Goal: Task Accomplishment & Management: Complete application form

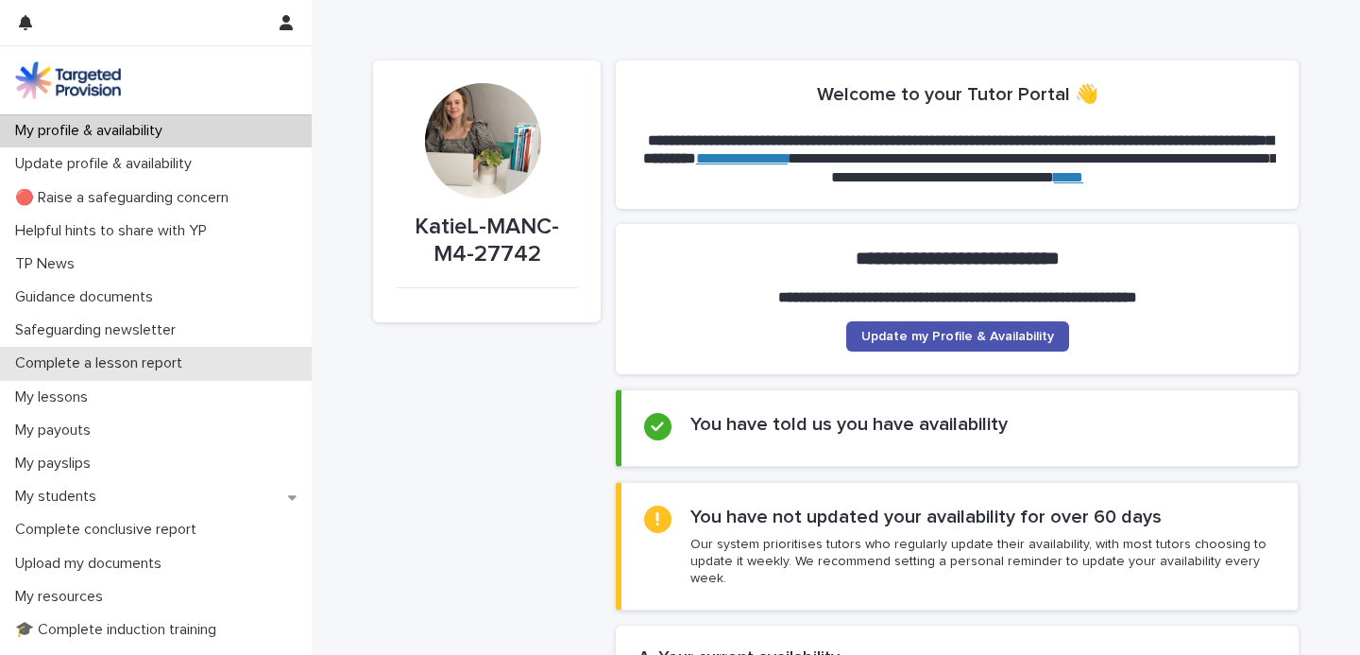
click at [95, 364] on p "Complete a lesson report" at bounding box center [103, 363] width 190 height 18
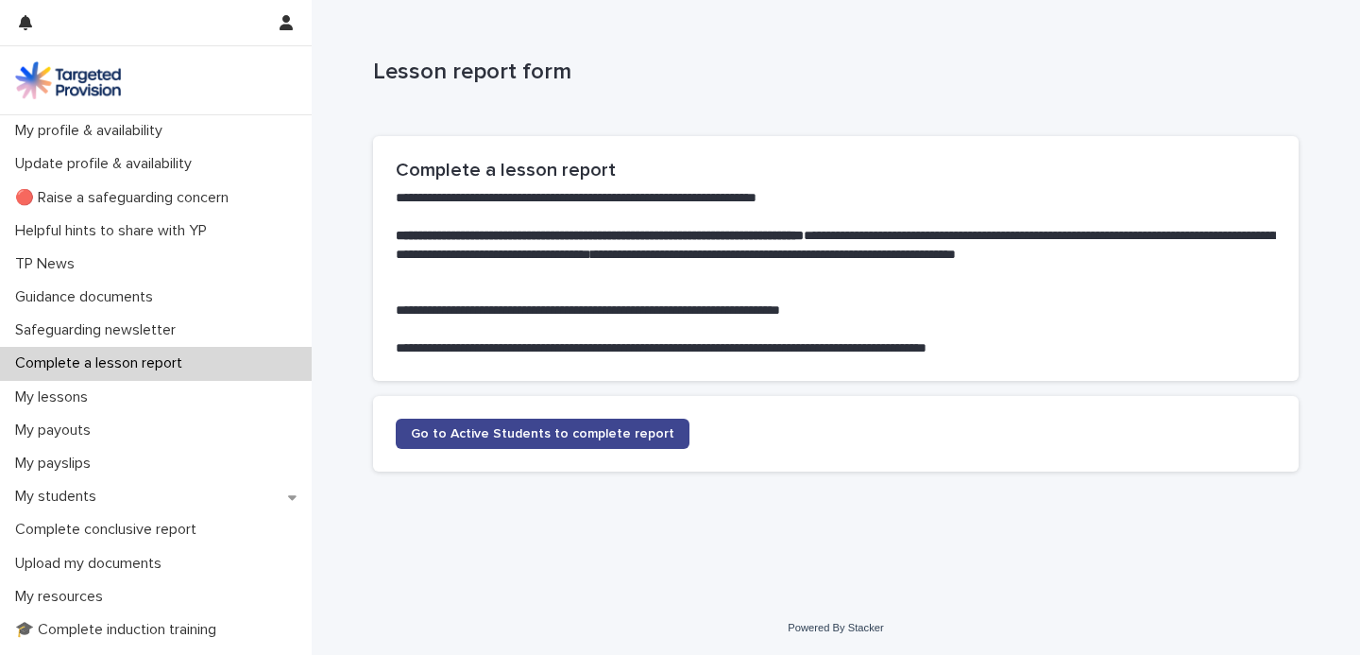
click at [536, 433] on span "Go to Active Students to complete report" at bounding box center [543, 433] width 264 height 13
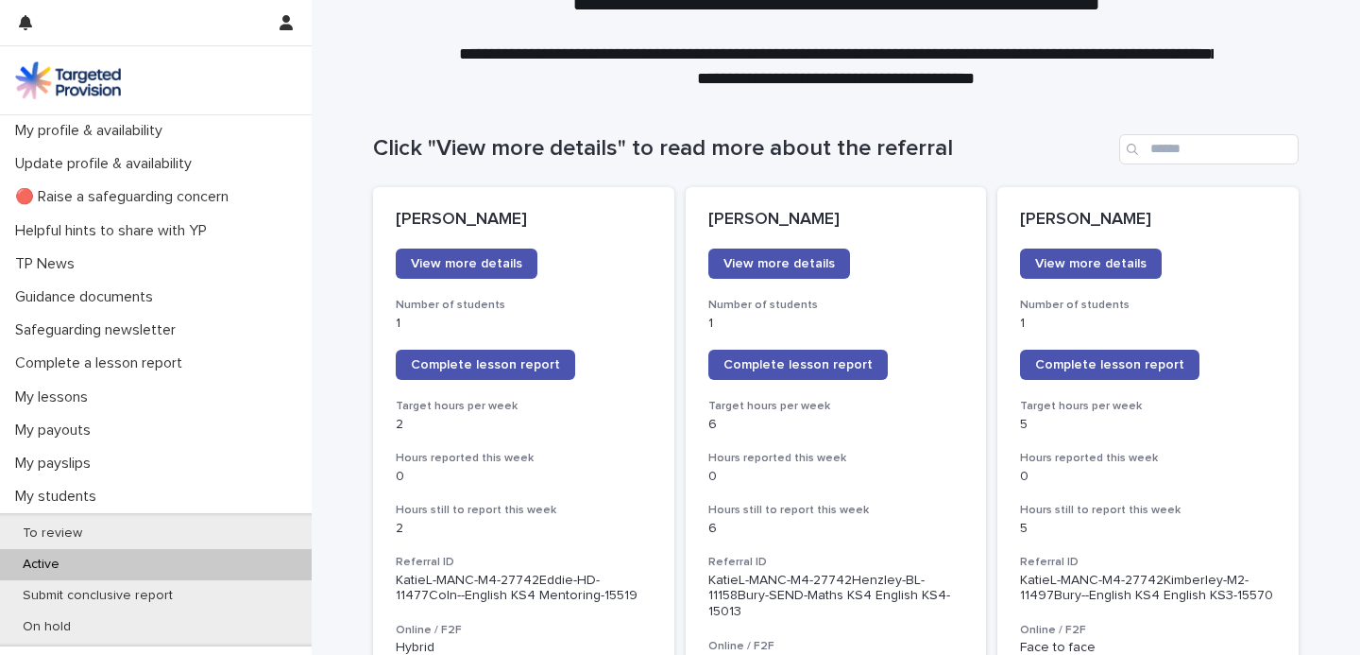
scroll to position [139, 0]
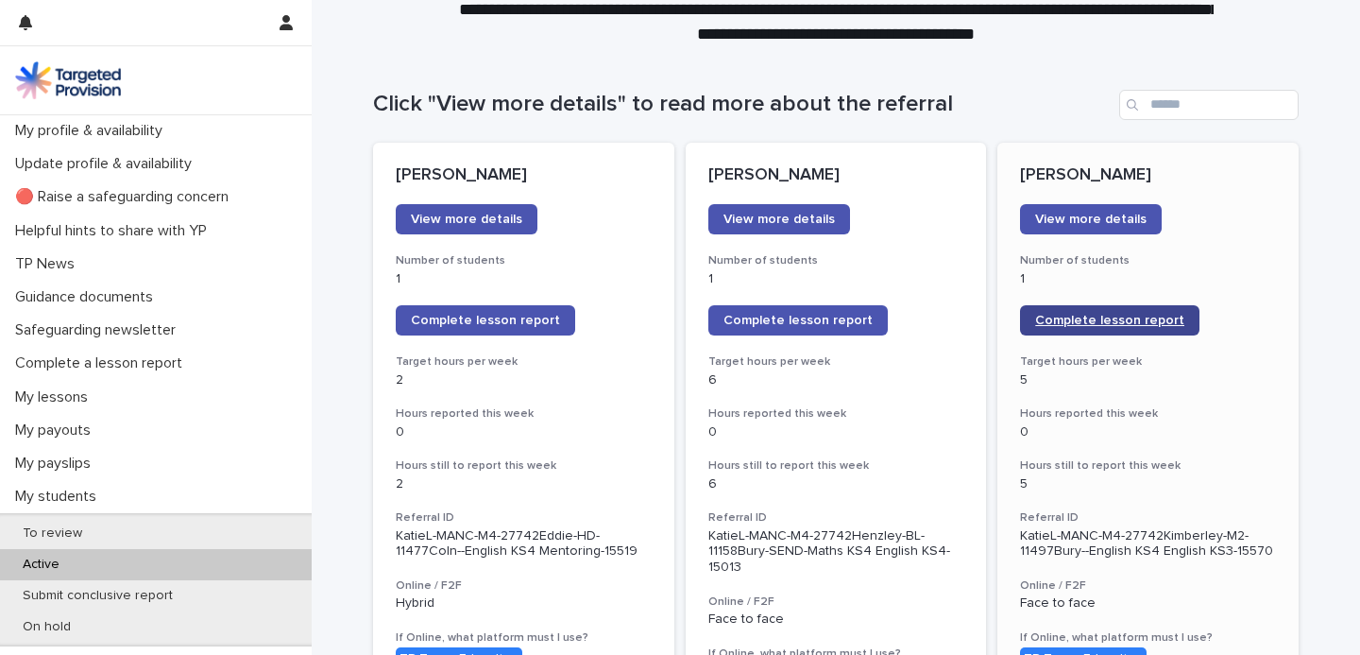
click at [1059, 315] on span "Complete lesson report" at bounding box center [1109, 320] width 149 height 13
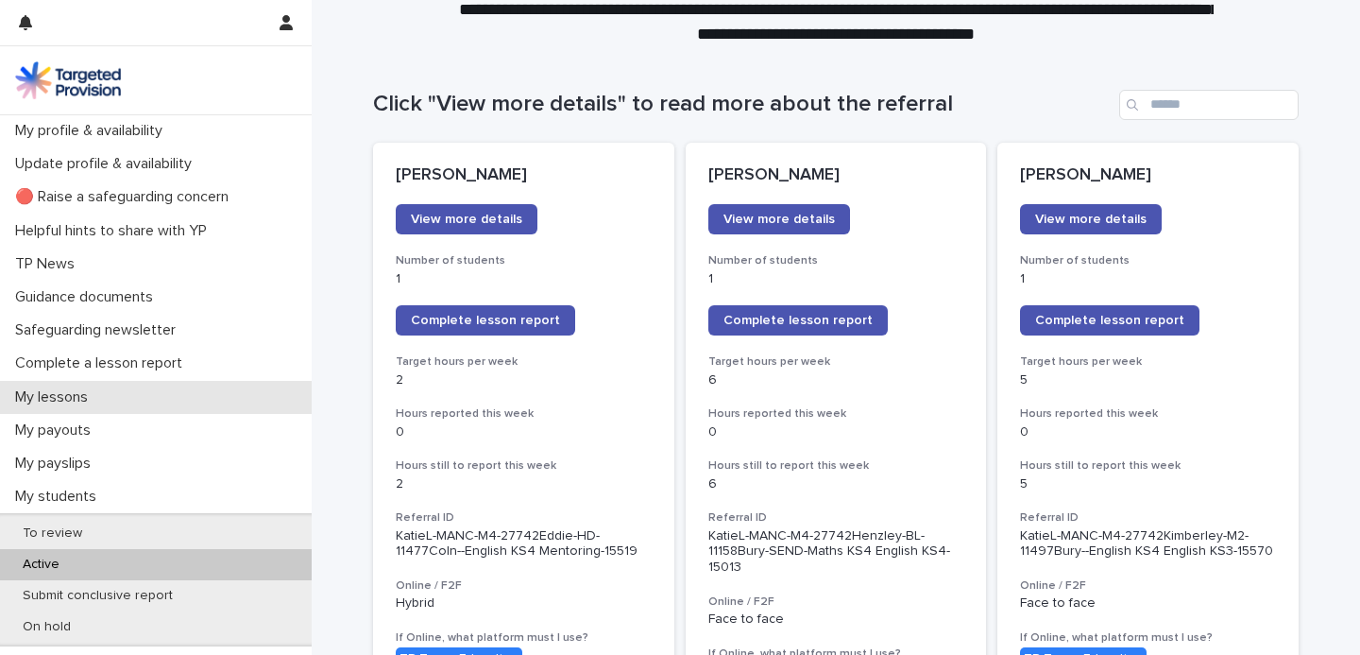
click at [109, 400] on div "My lessons" at bounding box center [156, 397] width 312 height 33
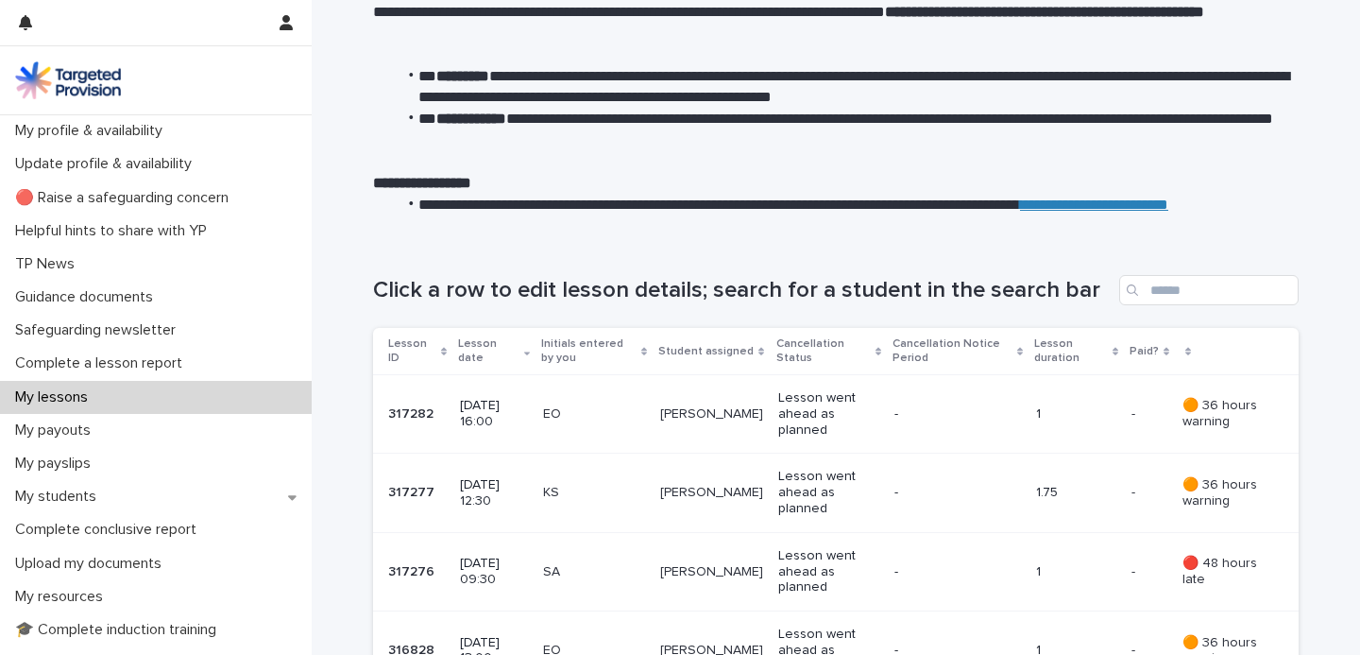
scroll to position [135, 0]
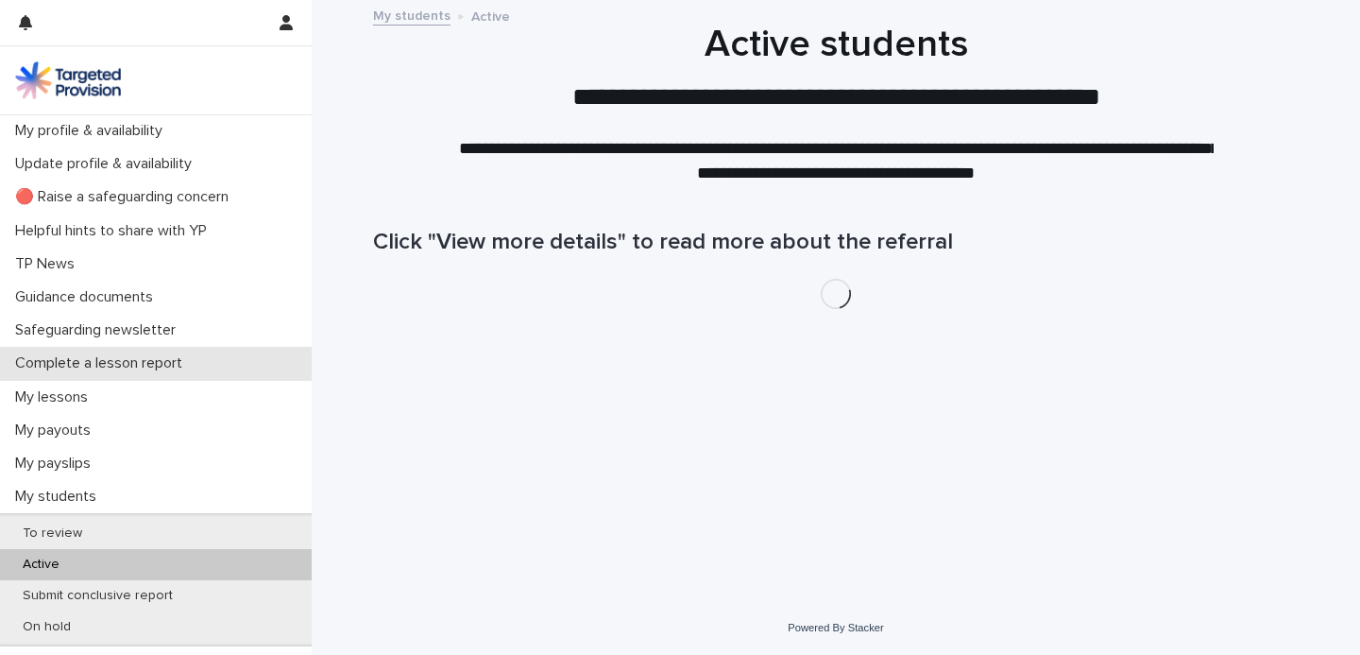
click at [80, 370] on p "Complete a lesson report" at bounding box center [103, 363] width 190 height 18
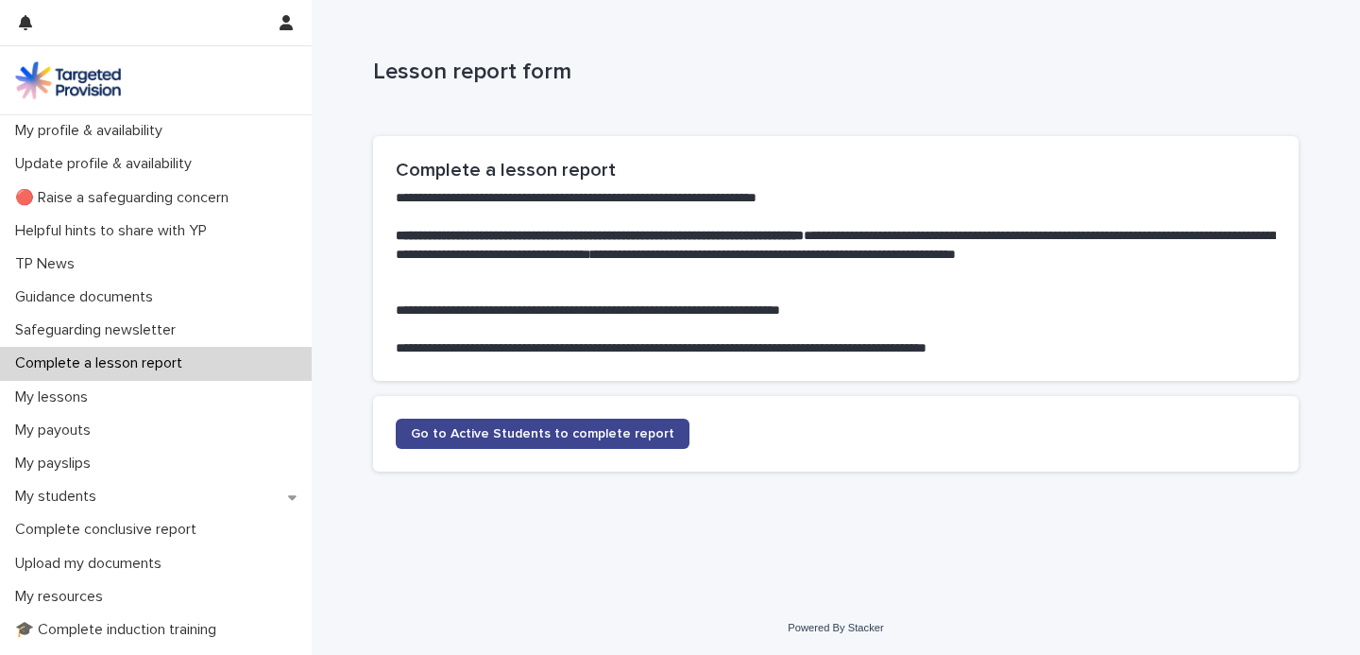
click at [421, 431] on span "Go to Active Students to complete report" at bounding box center [543, 433] width 264 height 13
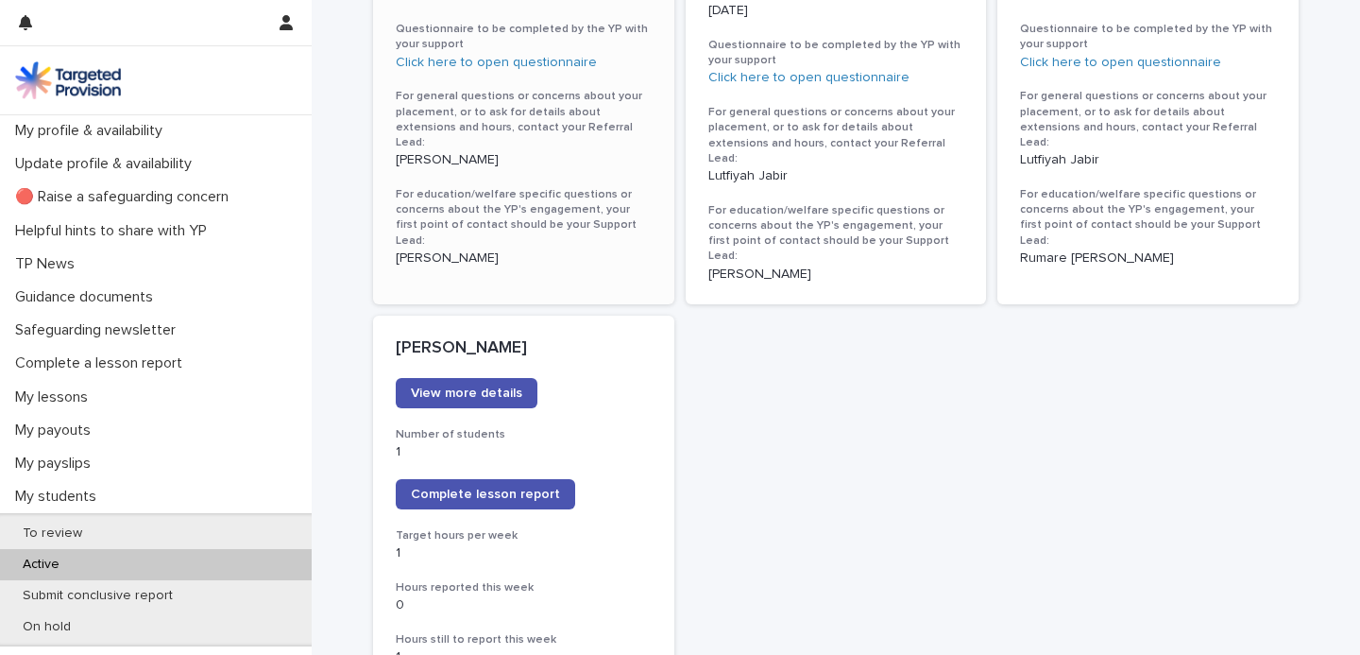
scroll to position [1393, 0]
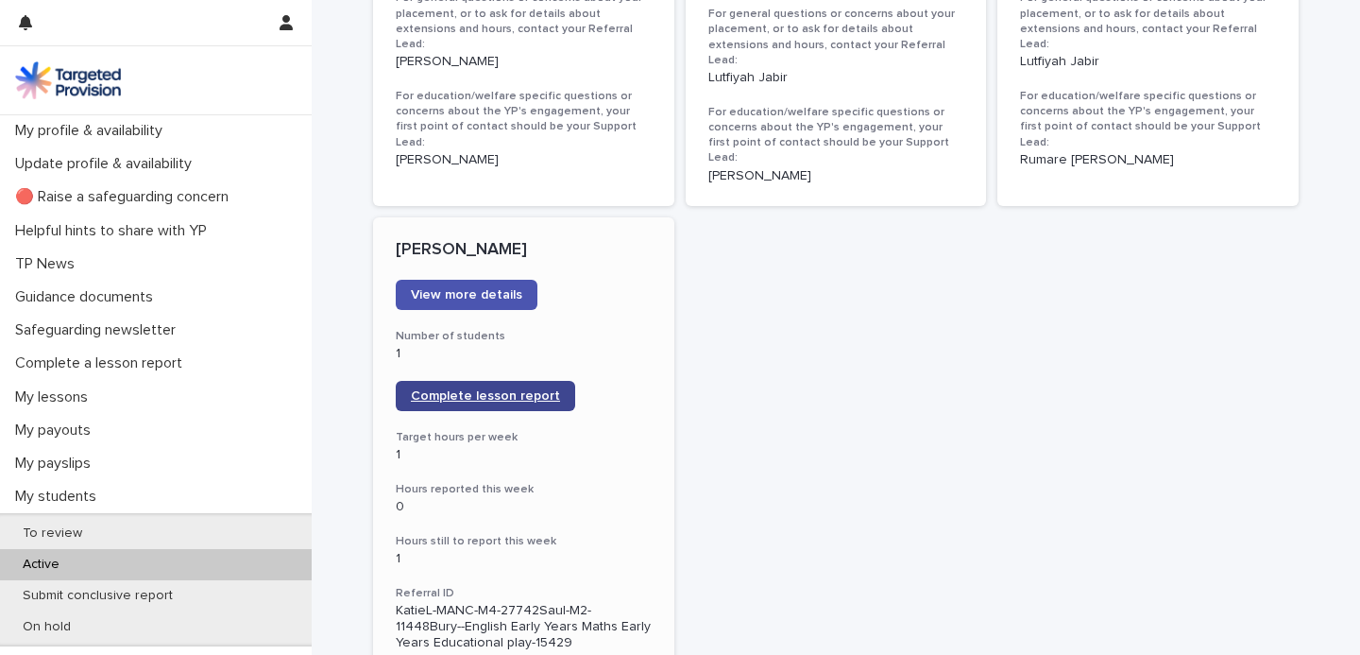
click at [493, 381] on link "Complete lesson report" at bounding box center [486, 396] width 180 height 30
